Goal: Navigation & Orientation: Understand site structure

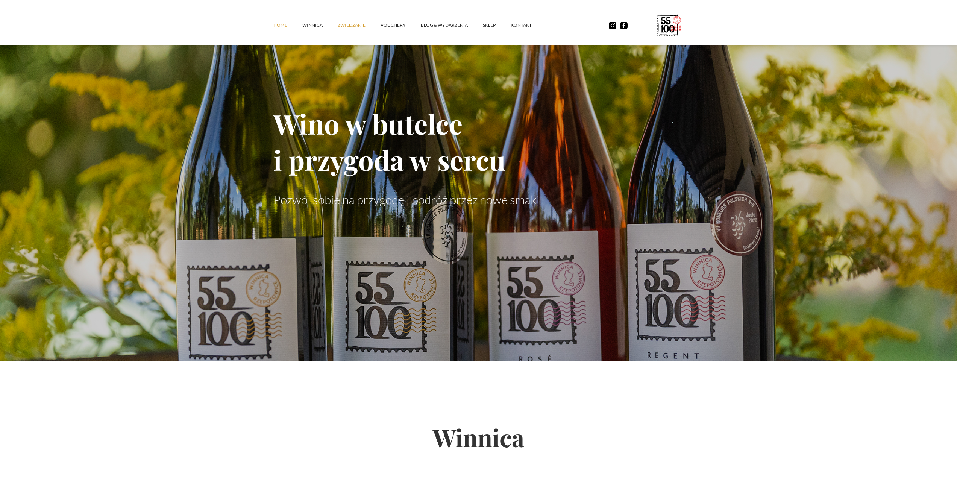
click at [338, 24] on link "ZWIEDZANIE" at bounding box center [359, 25] width 43 height 23
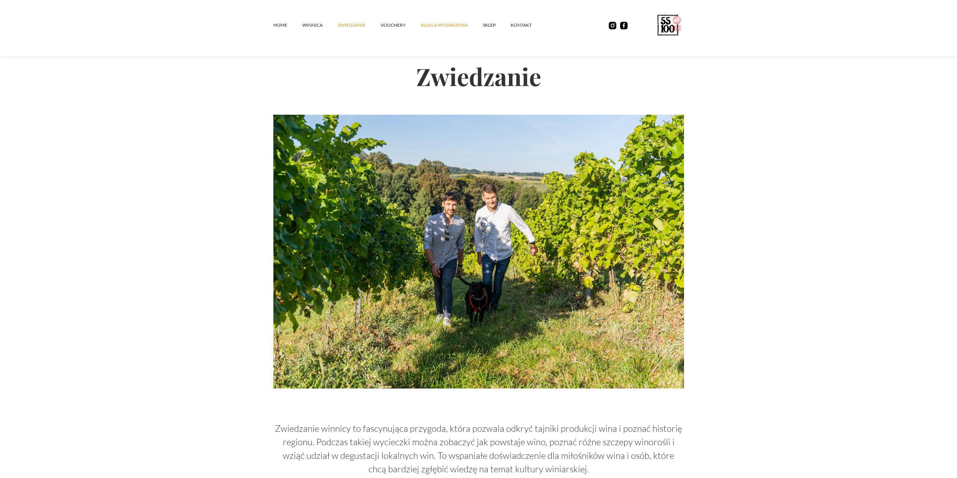
click at [443, 30] on link "Blog & Wydarzenia" at bounding box center [452, 25] width 62 height 23
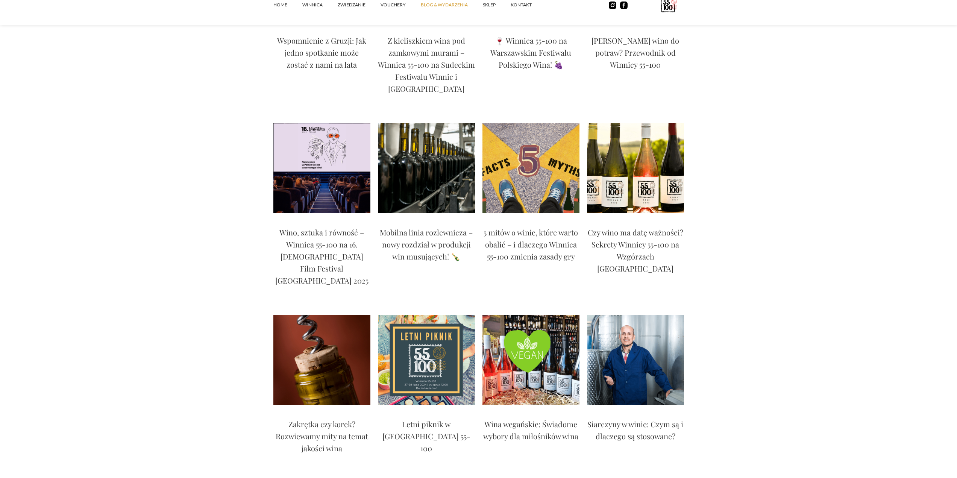
scroll to position [207, 0]
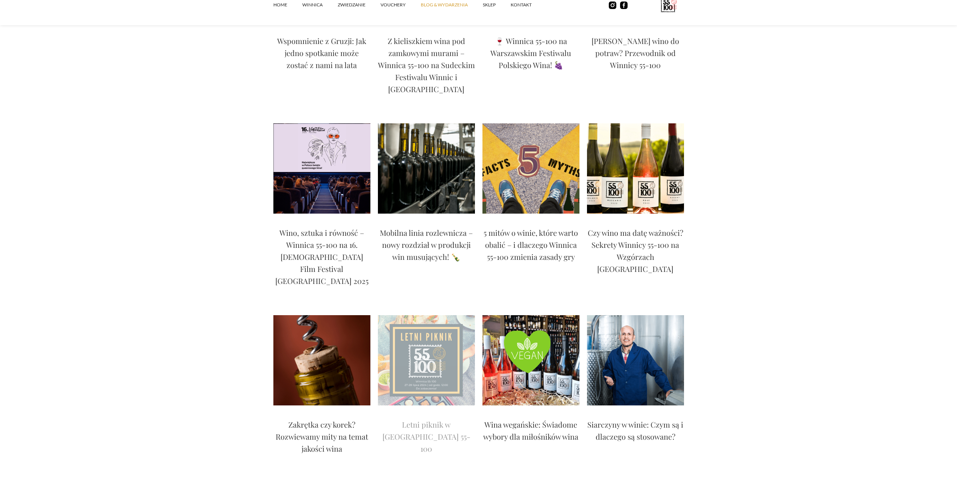
click at [423, 315] on img at bounding box center [426, 360] width 97 height 90
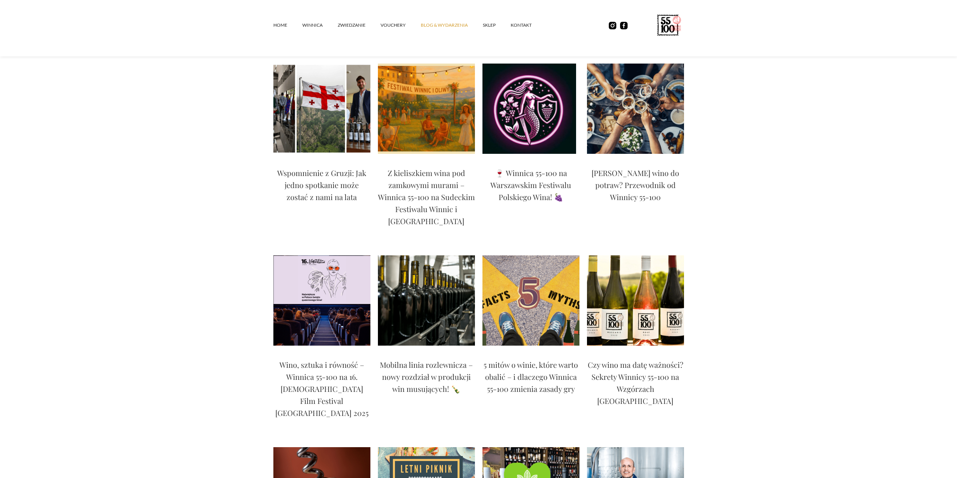
scroll to position [0, 0]
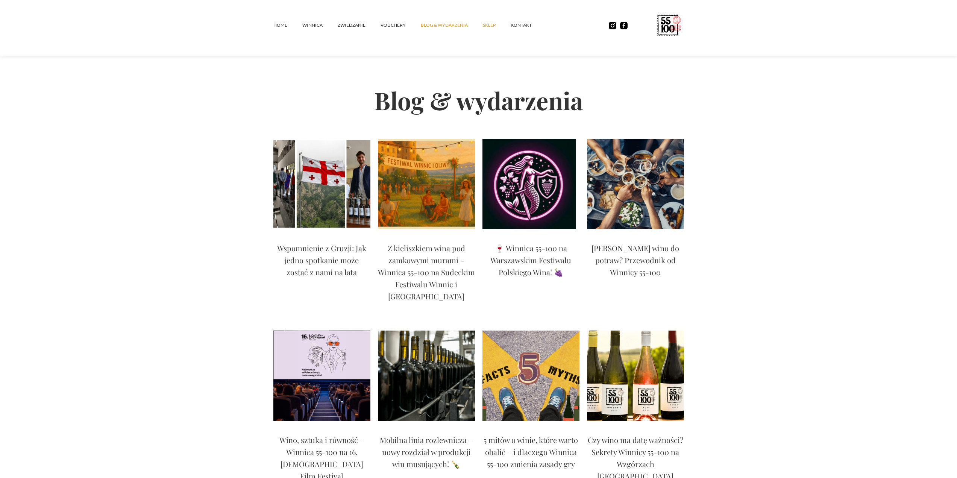
click at [491, 29] on link "SKLEP" at bounding box center [497, 25] width 28 height 23
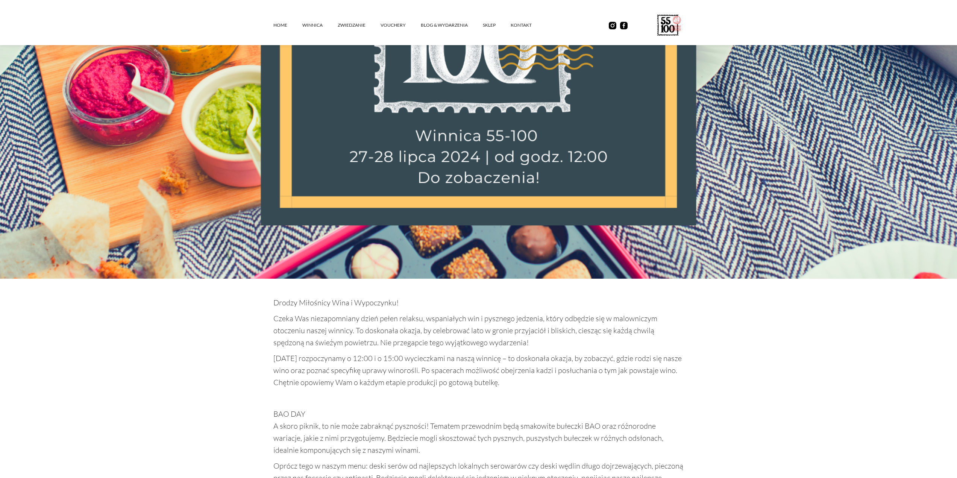
scroll to position [526, 0]
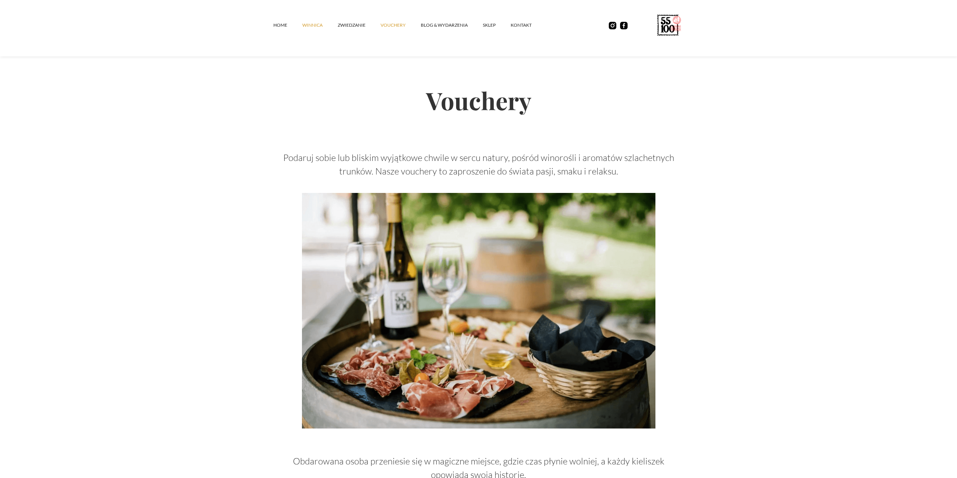
click at [316, 27] on link "winnica" at bounding box center [319, 25] width 35 height 23
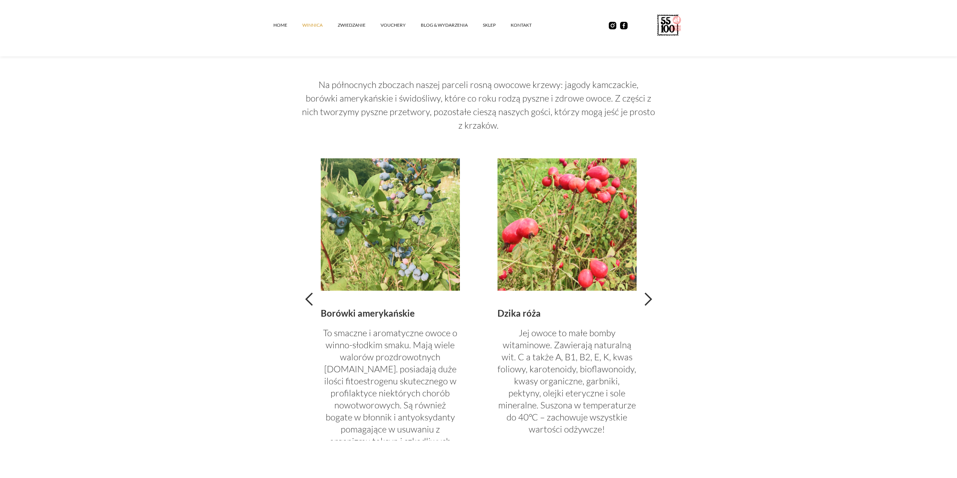
scroll to position [1504, 0]
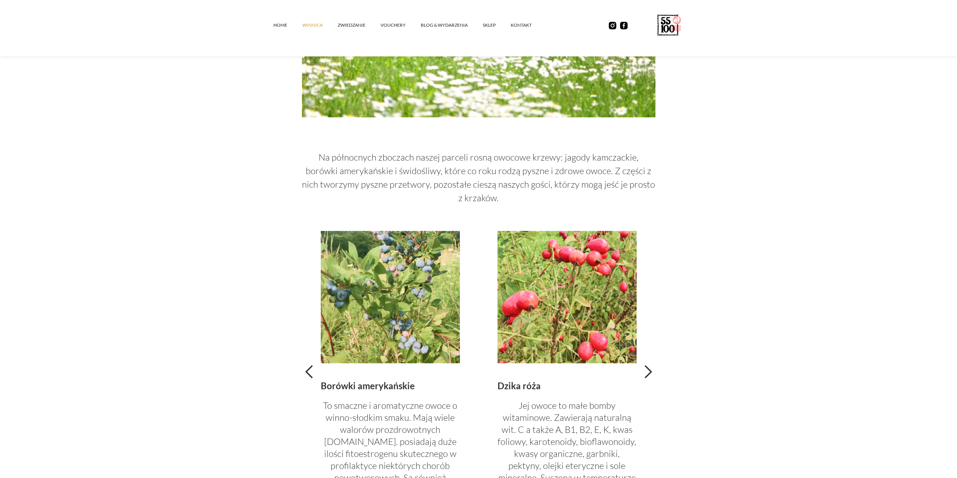
click at [652, 375] on div "next slide" at bounding box center [647, 371] width 15 height 15
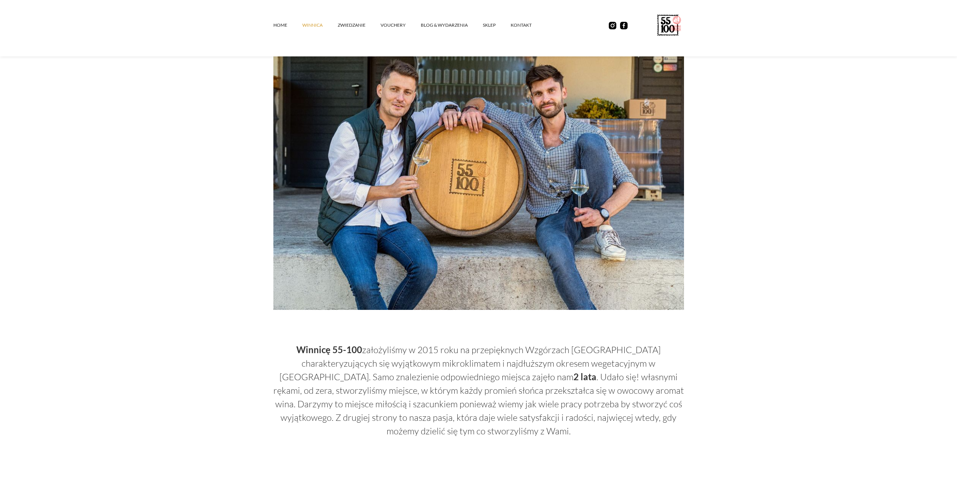
scroll to position [0, 0]
